Goal: Find specific page/section: Find specific page/section

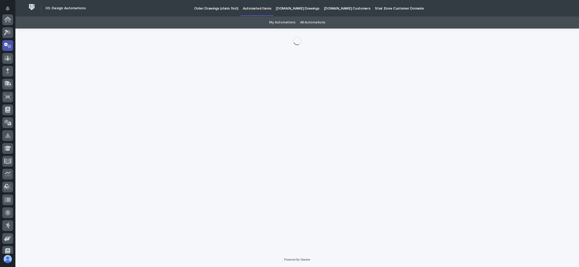
scroll to position [25, 0]
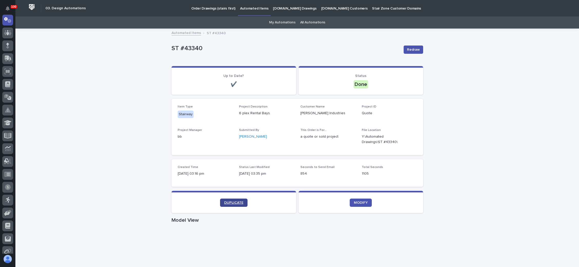
click at [234, 201] on span "DUPLICATE" at bounding box center [233, 203] width 19 height 4
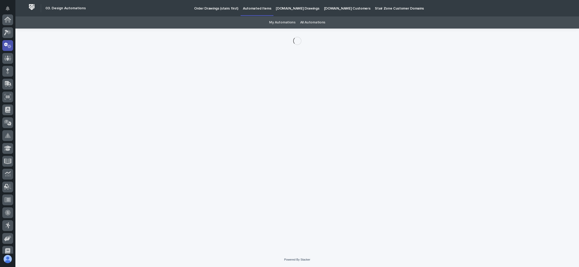
scroll to position [25, 0]
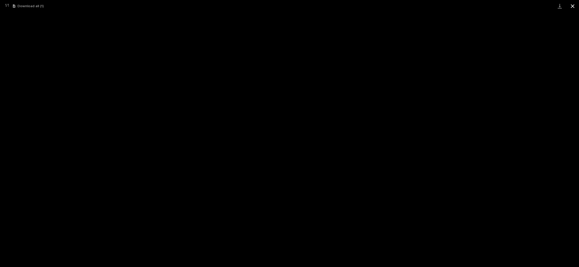
scroll to position [13, 0]
click at [572, 6] on button "Close gallery" at bounding box center [572, 6] width 13 height 12
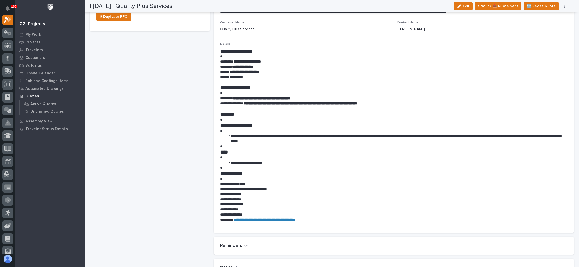
scroll to position [231, 0]
